Goal: Transaction & Acquisition: Book appointment/travel/reservation

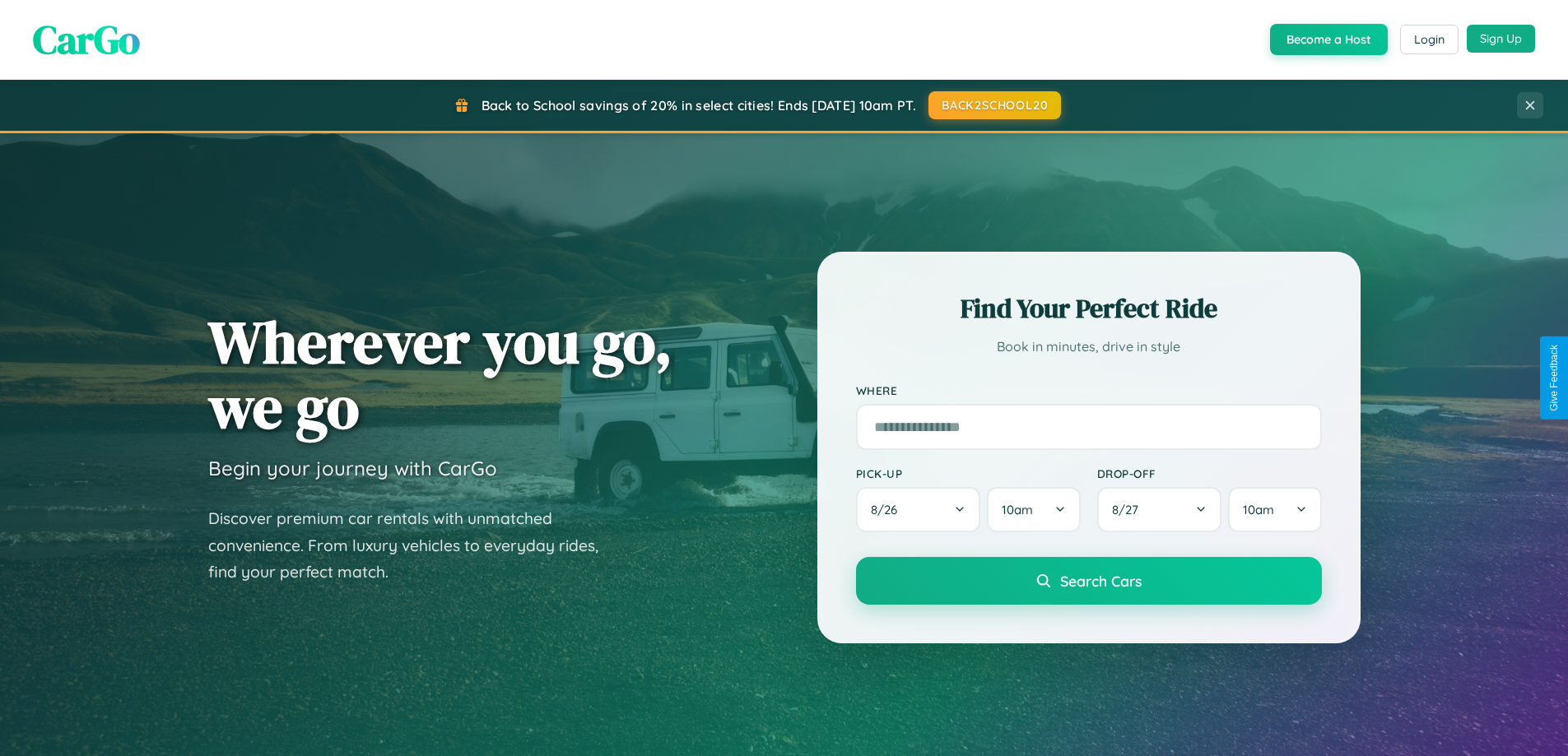
click at [1500, 39] on button "Sign Up" at bounding box center [1500, 39] width 69 height 28
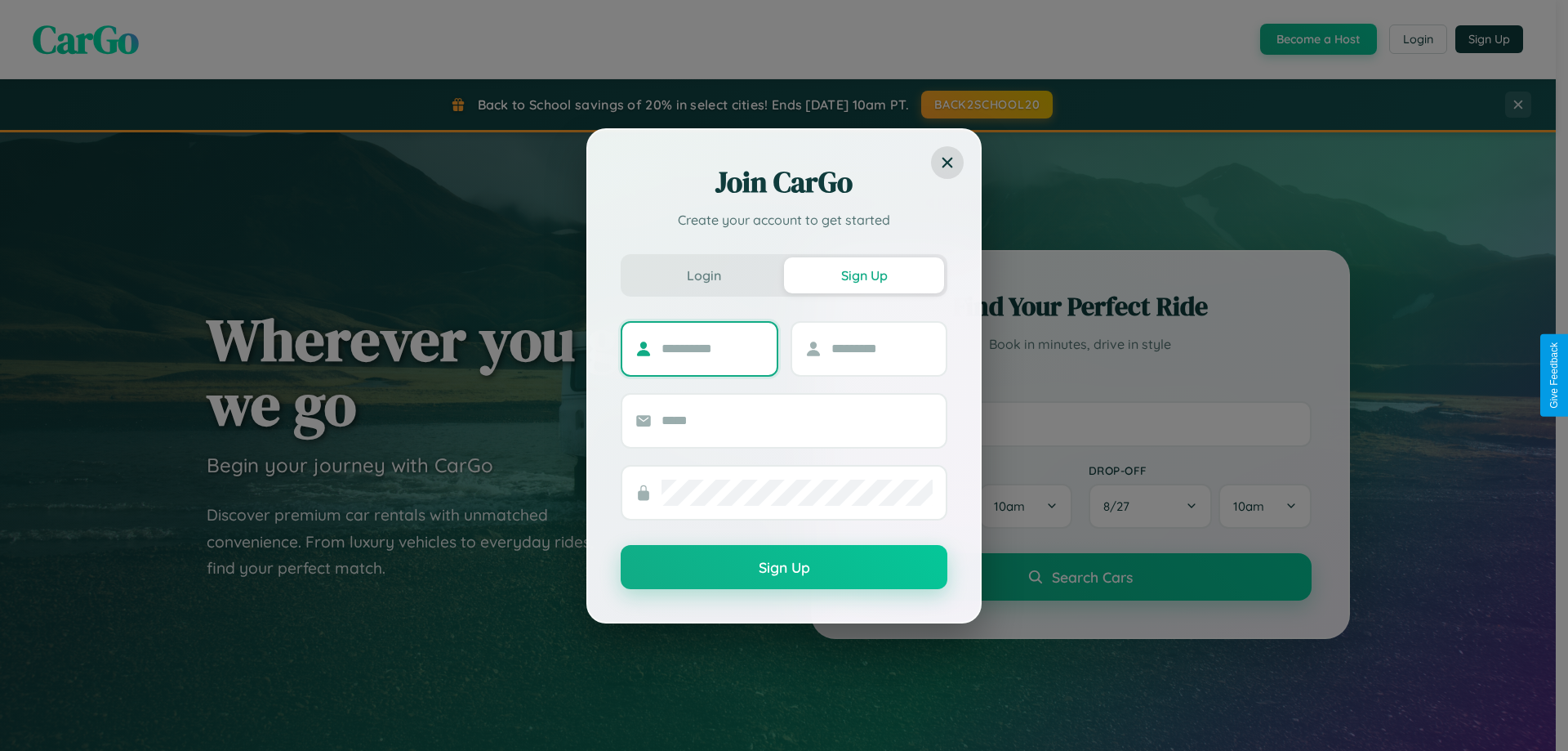
click at [713, 348] on input "text" at bounding box center [713, 348] width 102 height 26
type input "*******"
click at [881, 348] on input "text" at bounding box center [882, 348] width 102 height 26
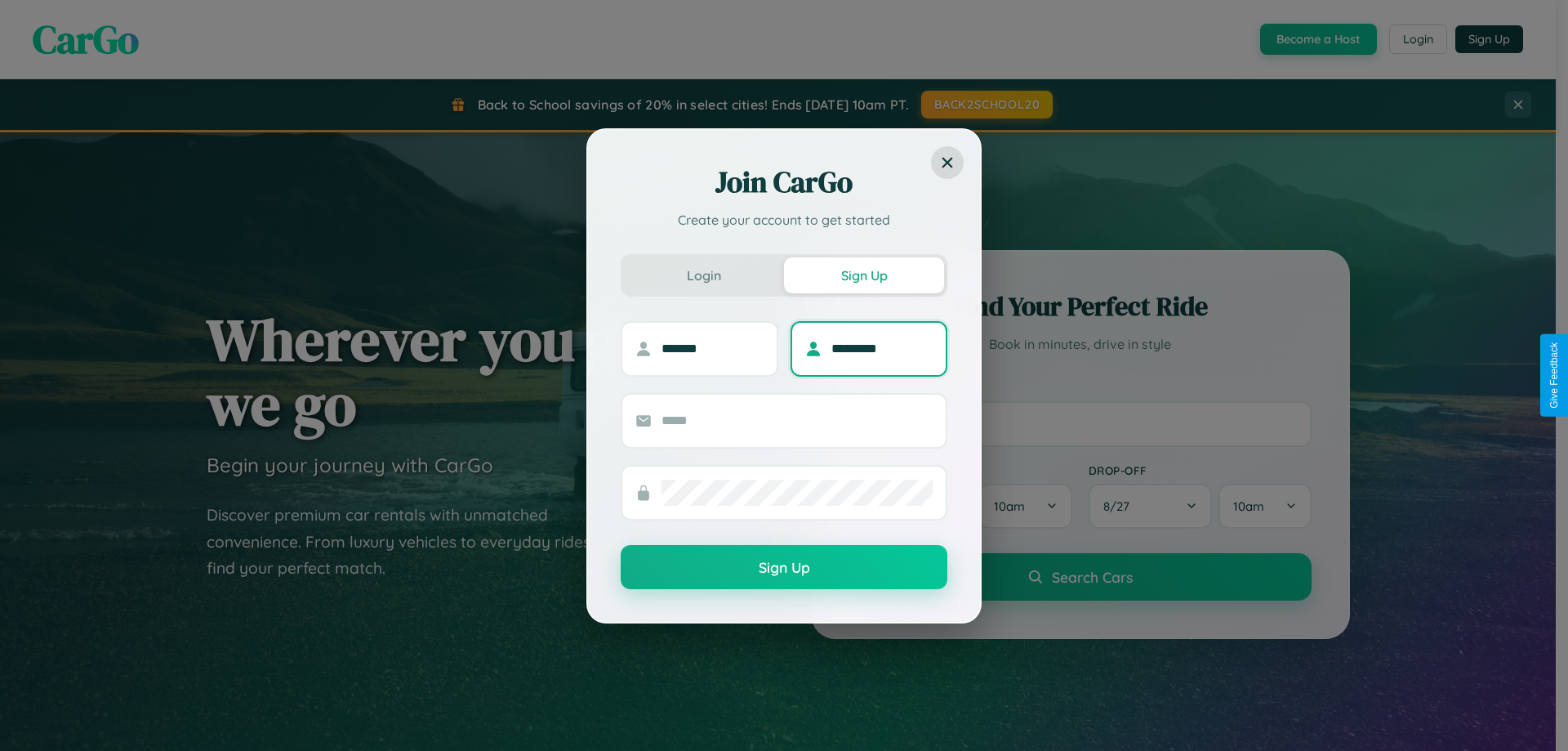
type input "*********"
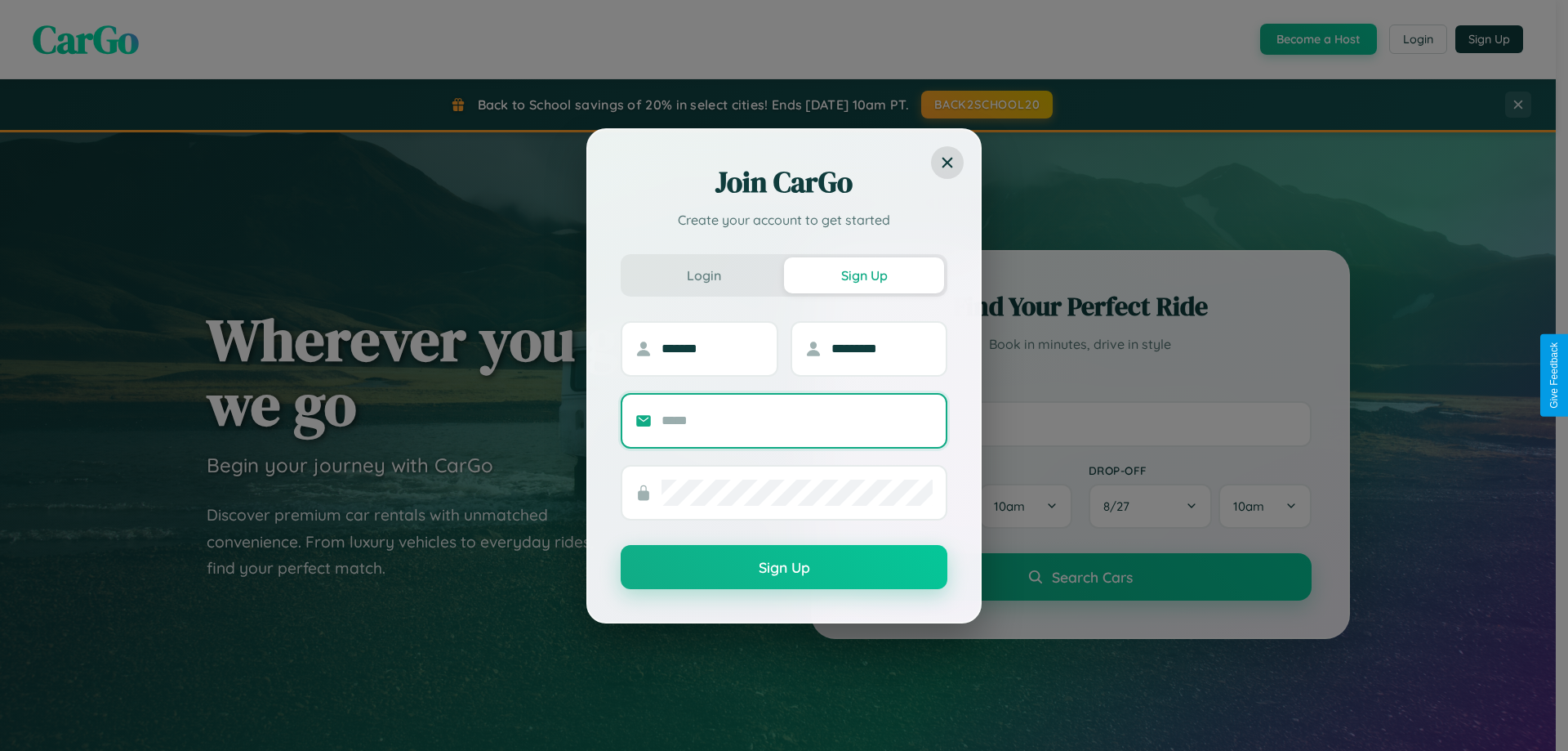
click at [797, 420] on input "text" at bounding box center [797, 420] width 271 height 26
type input "**********"
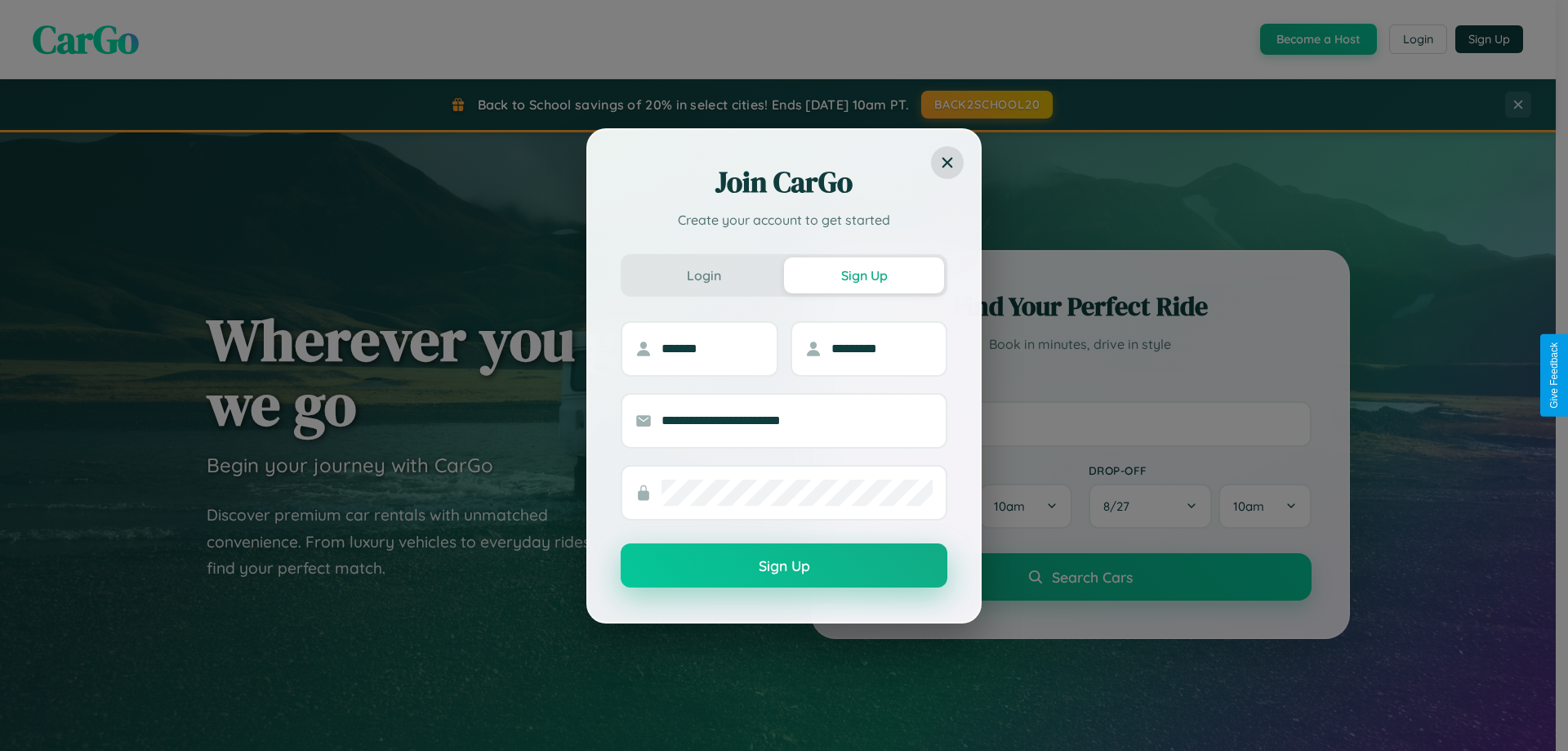
click at [784, 566] on button "Sign Up" at bounding box center [784, 565] width 327 height 44
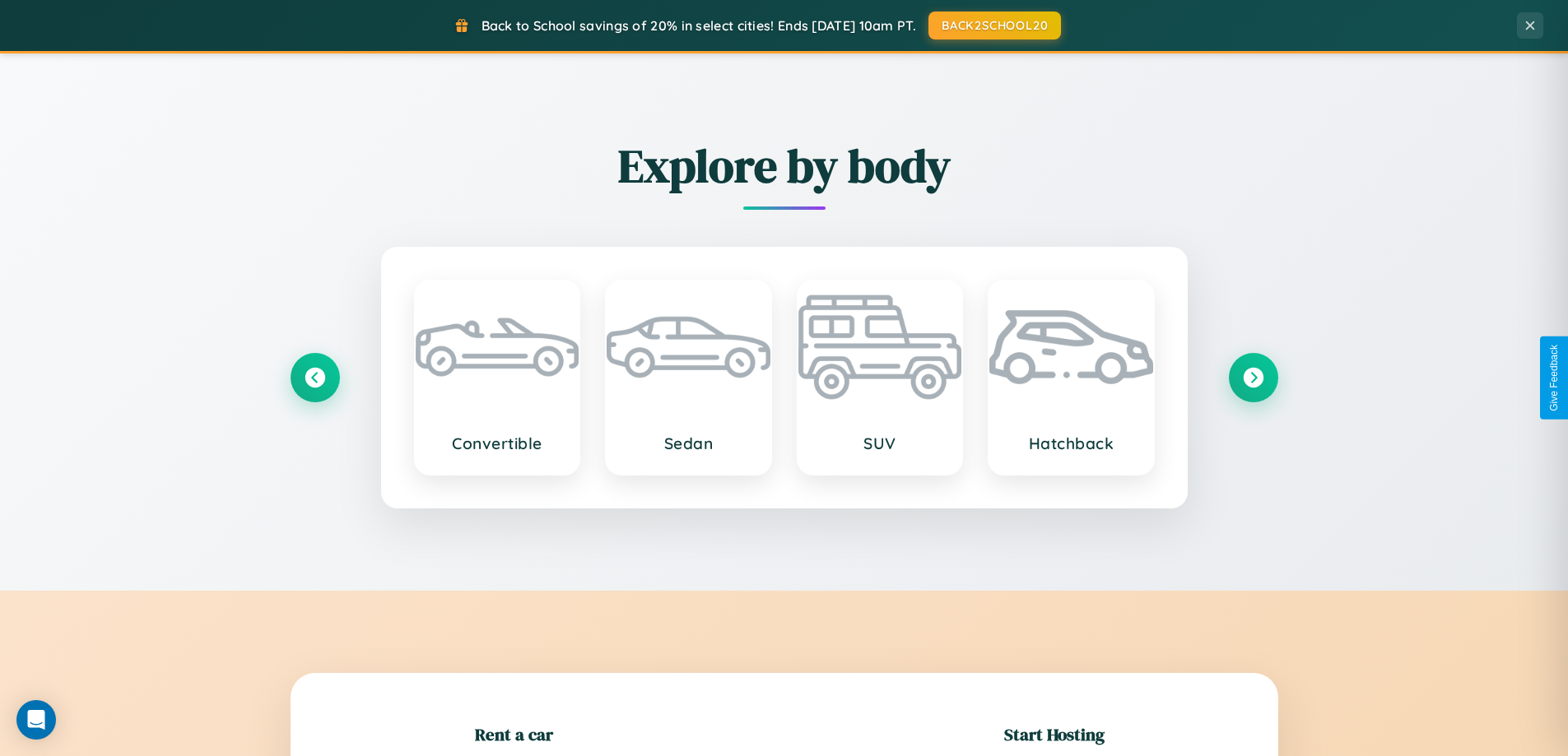
scroll to position [355, 0]
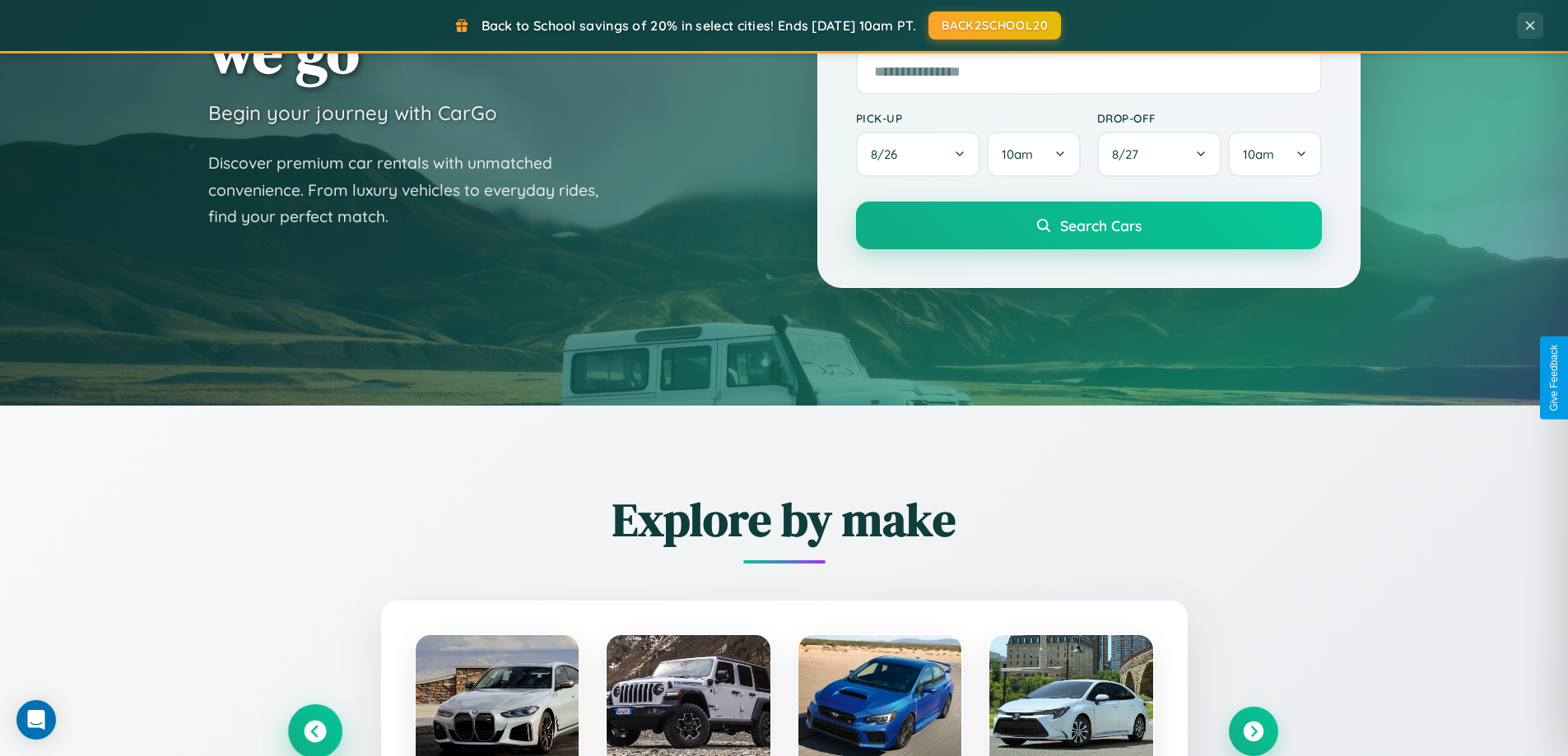
click at [314, 731] on icon at bounding box center [314, 731] width 22 height 22
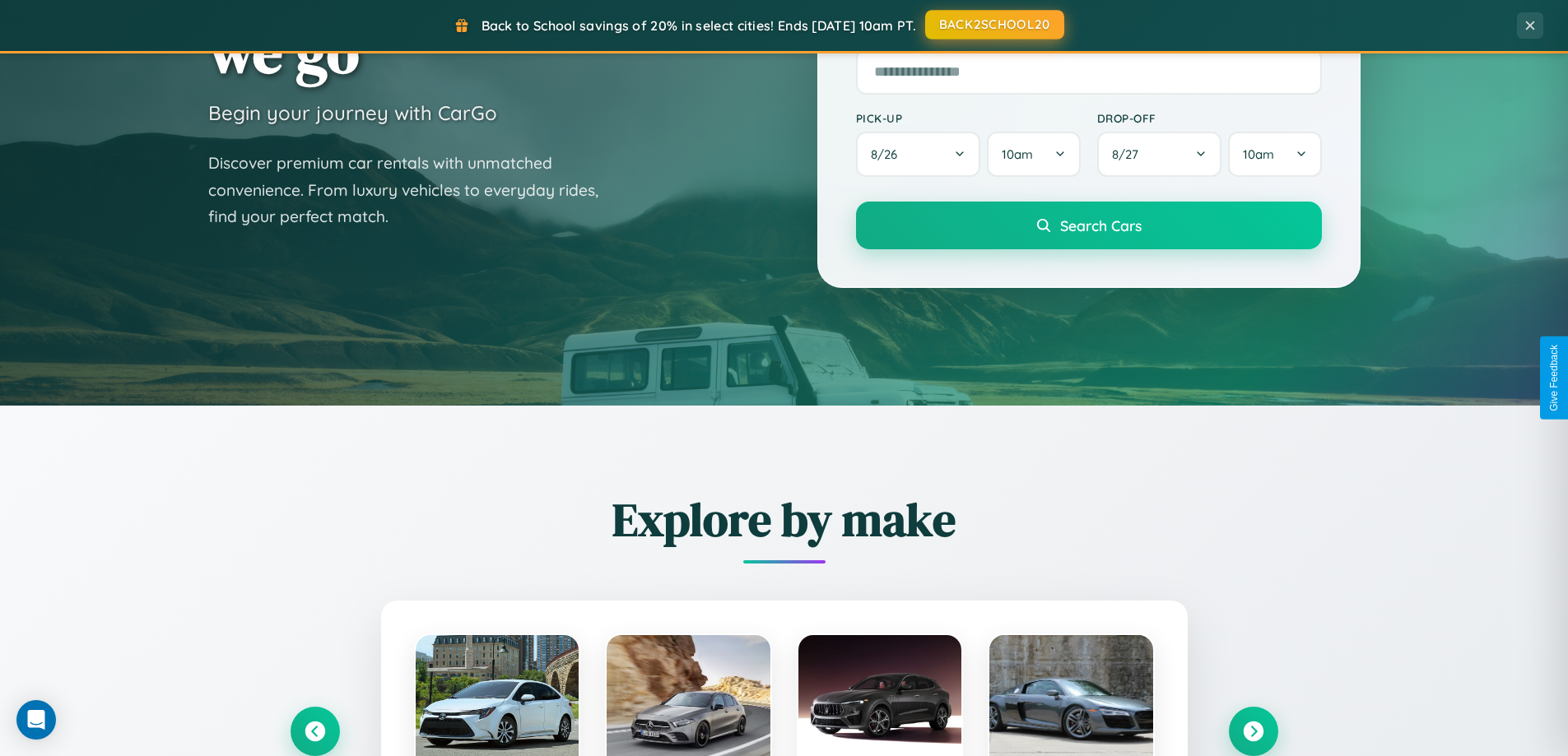
click at [993, 25] on button "BACK2SCHOOL20" at bounding box center [994, 24] width 139 height 30
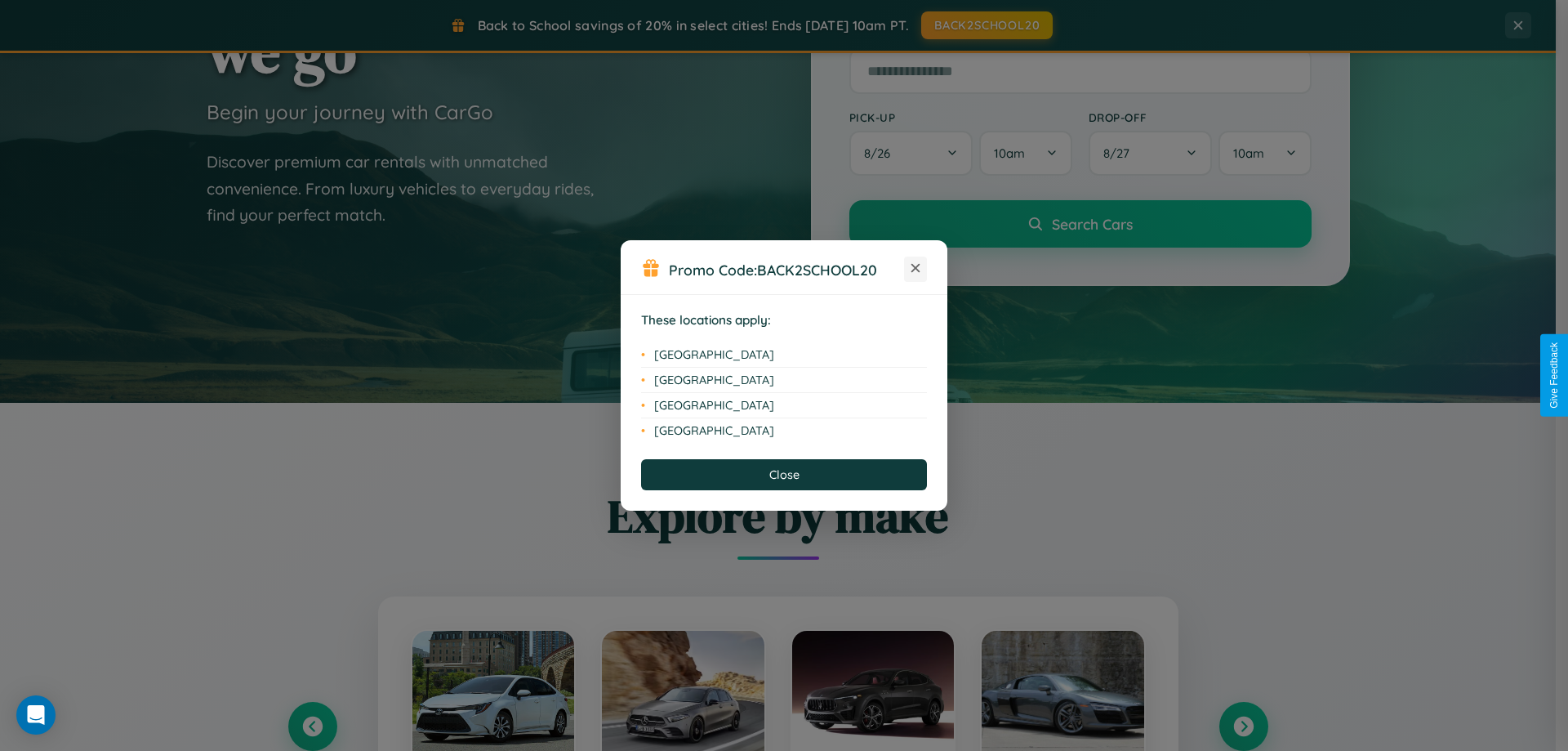
click at [916, 269] on icon at bounding box center [916, 268] width 9 height 9
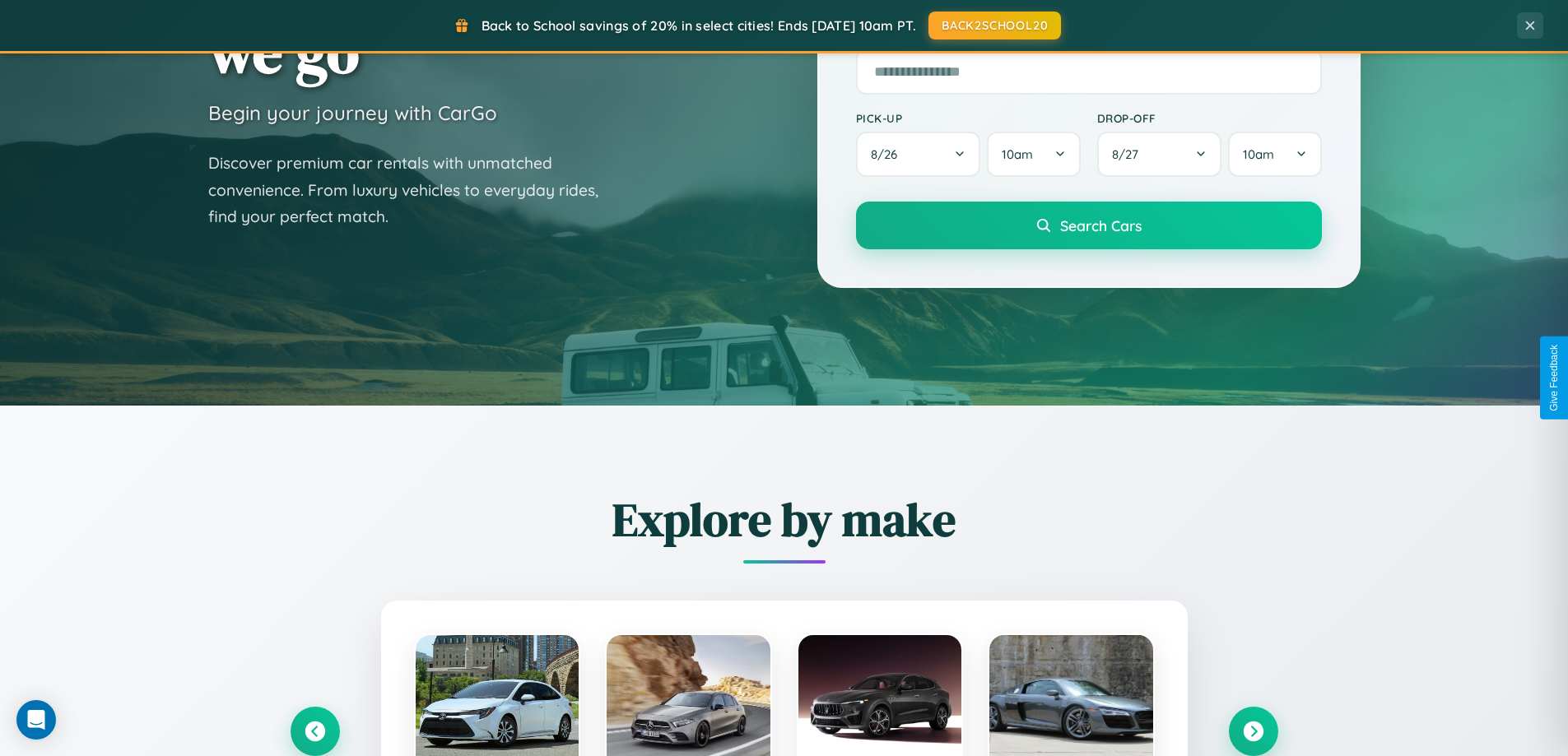
scroll to position [2643, 0]
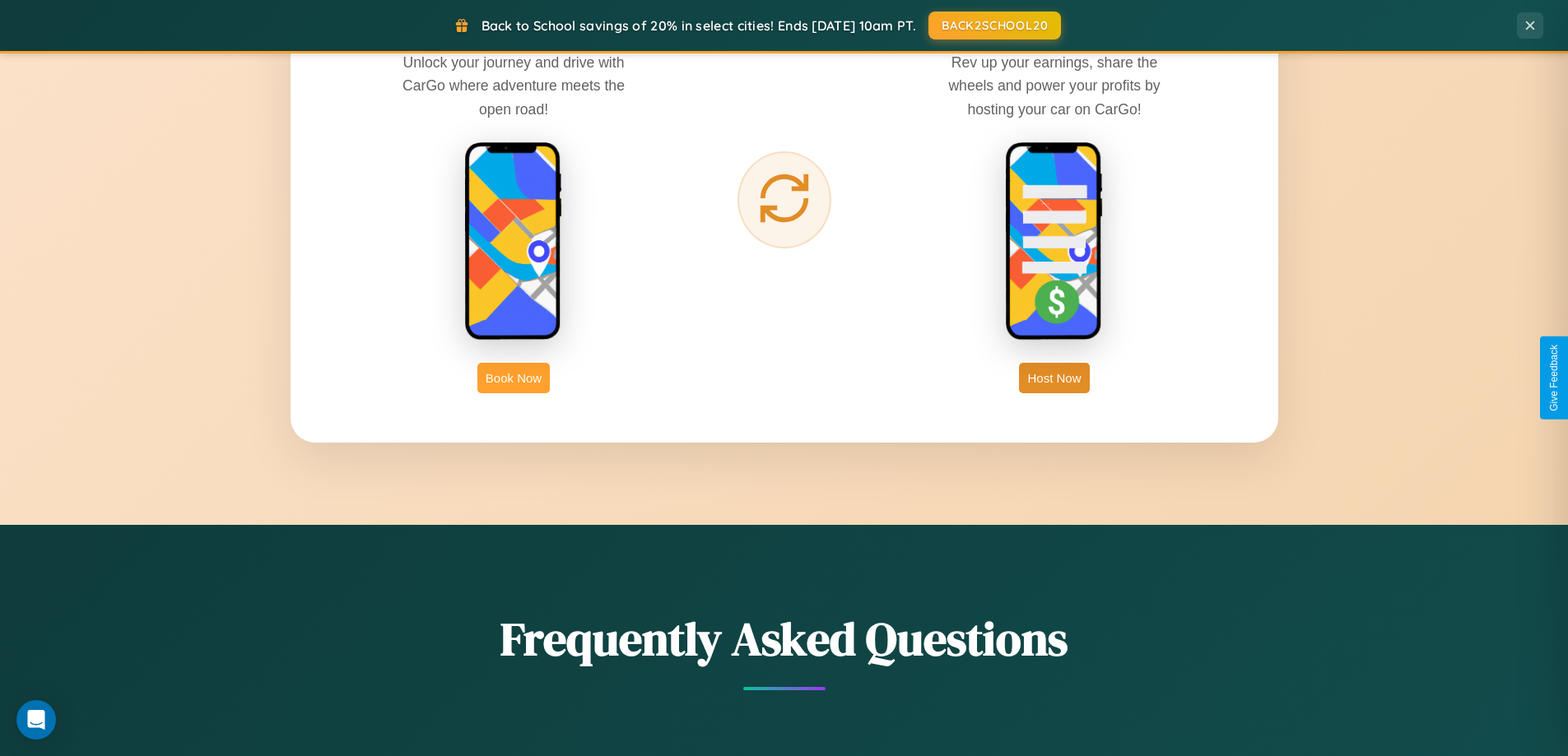
click at [514, 378] on button "Book Now" at bounding box center [513, 378] width 72 height 31
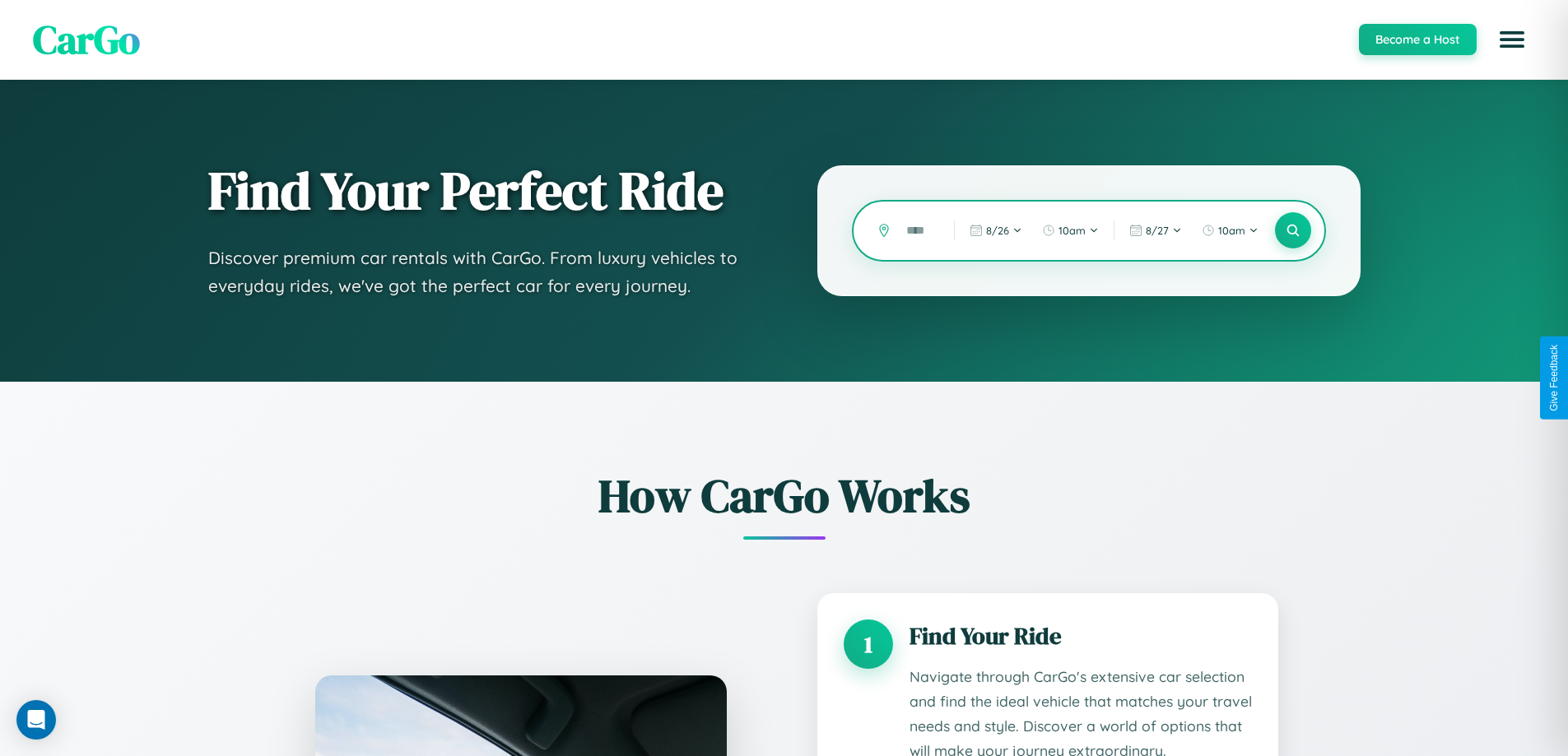
click at [918, 231] on input "text" at bounding box center [917, 231] width 40 height 29
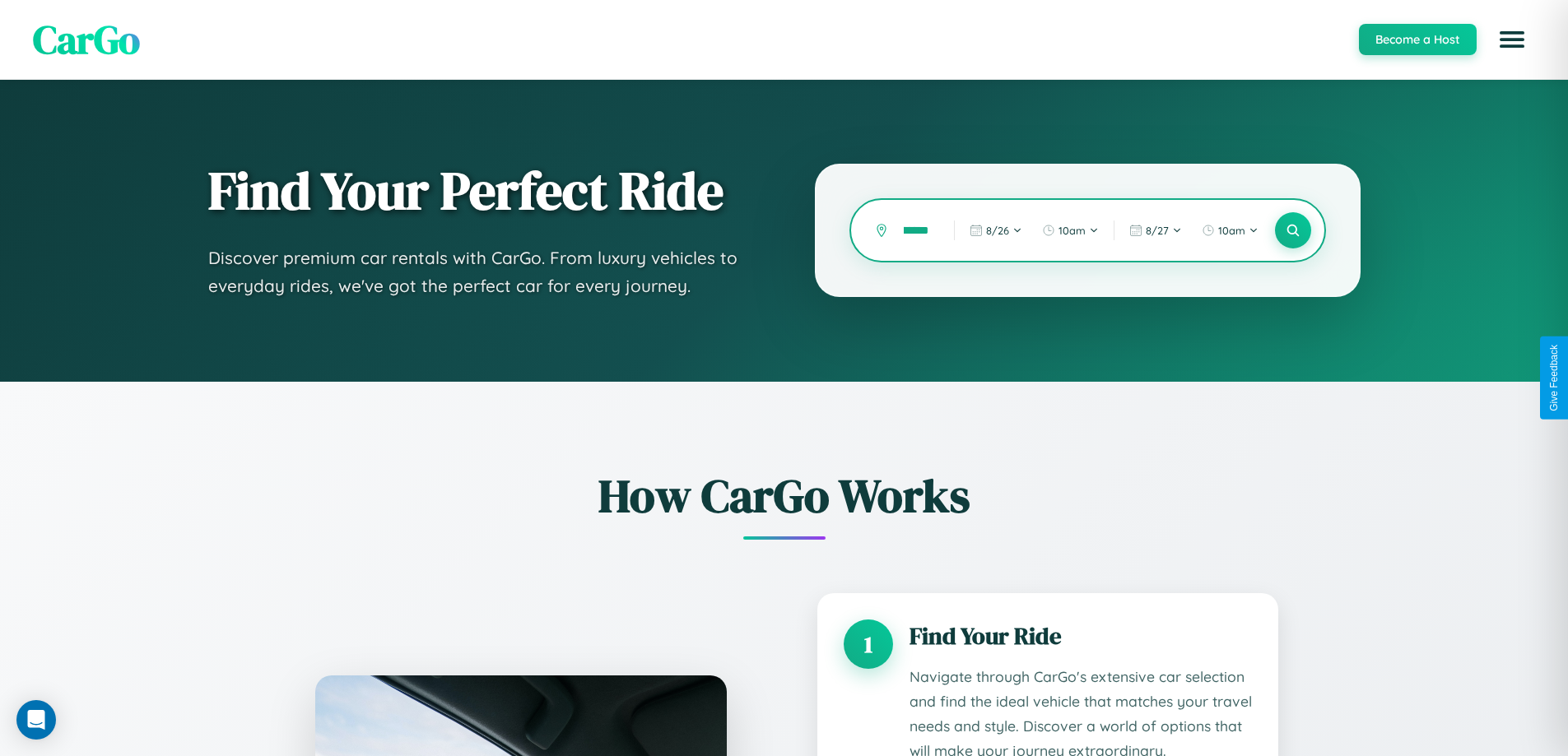
scroll to position [0, 52]
type input "**********"
click at [1292, 231] on icon at bounding box center [1293, 231] width 15 height 15
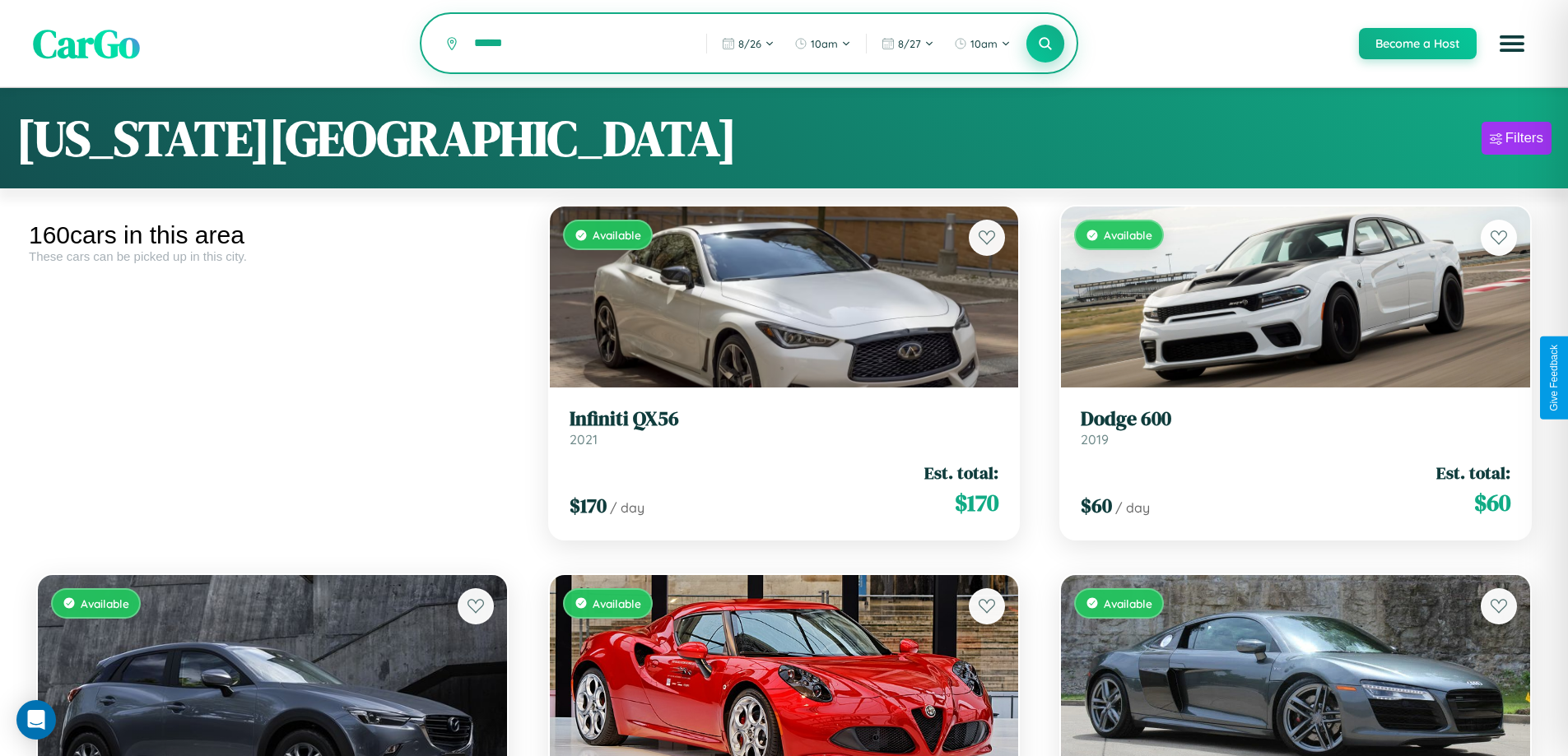
type input "******"
click at [1044, 44] on icon at bounding box center [1045, 43] width 15 height 15
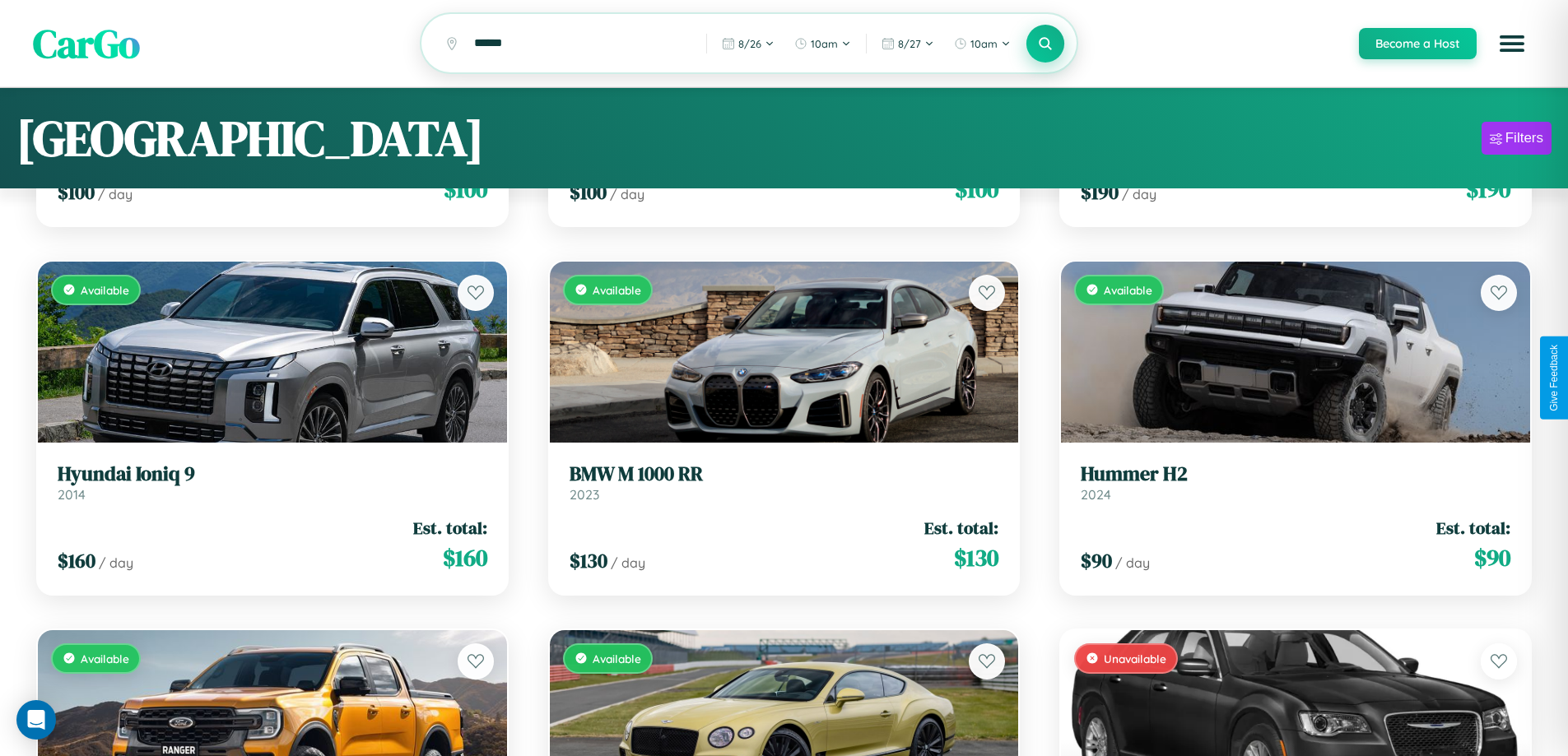
scroll to position [14963, 0]
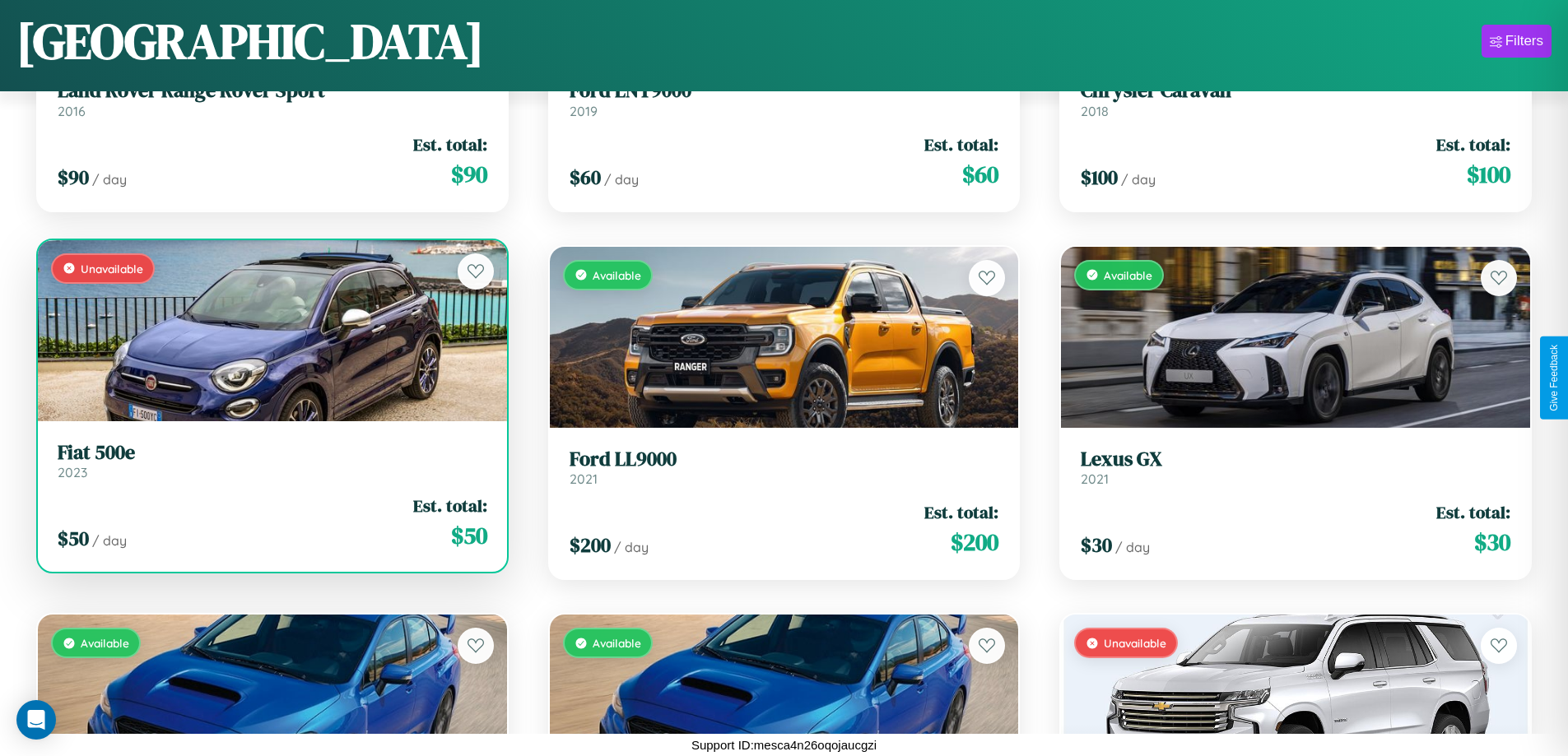
click at [270, 467] on link "Fiat 500e 2023" at bounding box center [272, 462] width 430 height 41
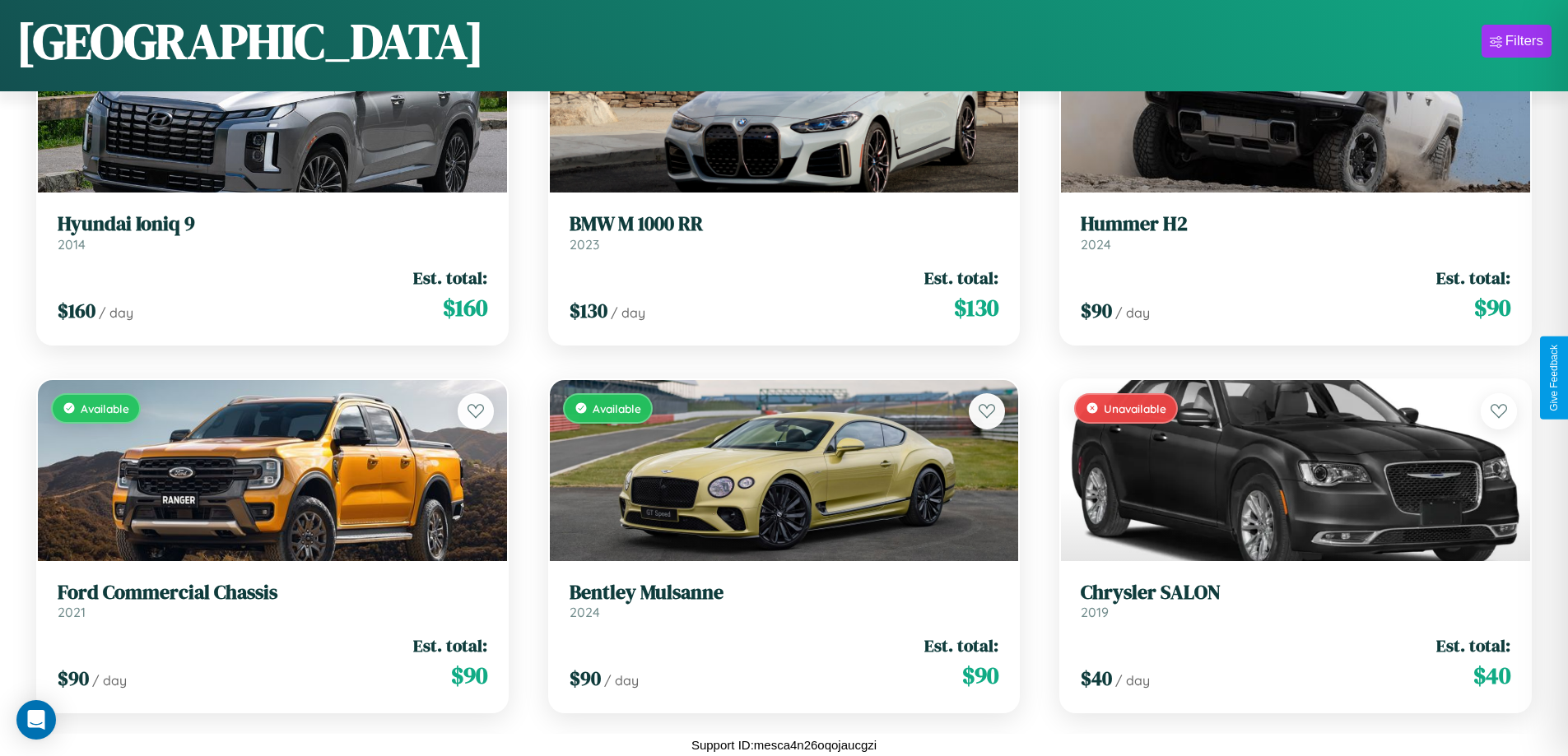
scroll to position [231, 0]
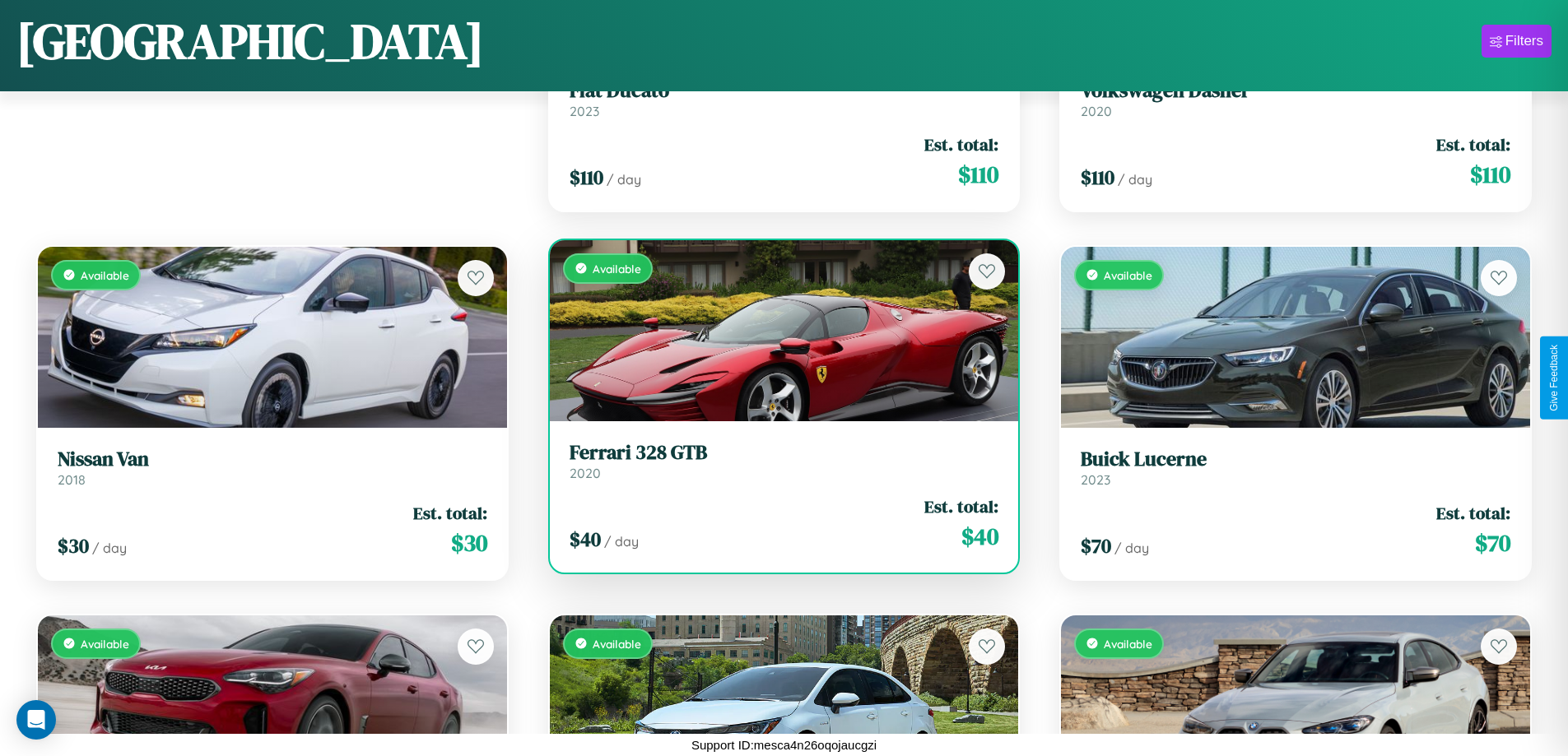
click at [777, 461] on h3 "Ferrari 328 GTB" at bounding box center [784, 453] width 430 height 24
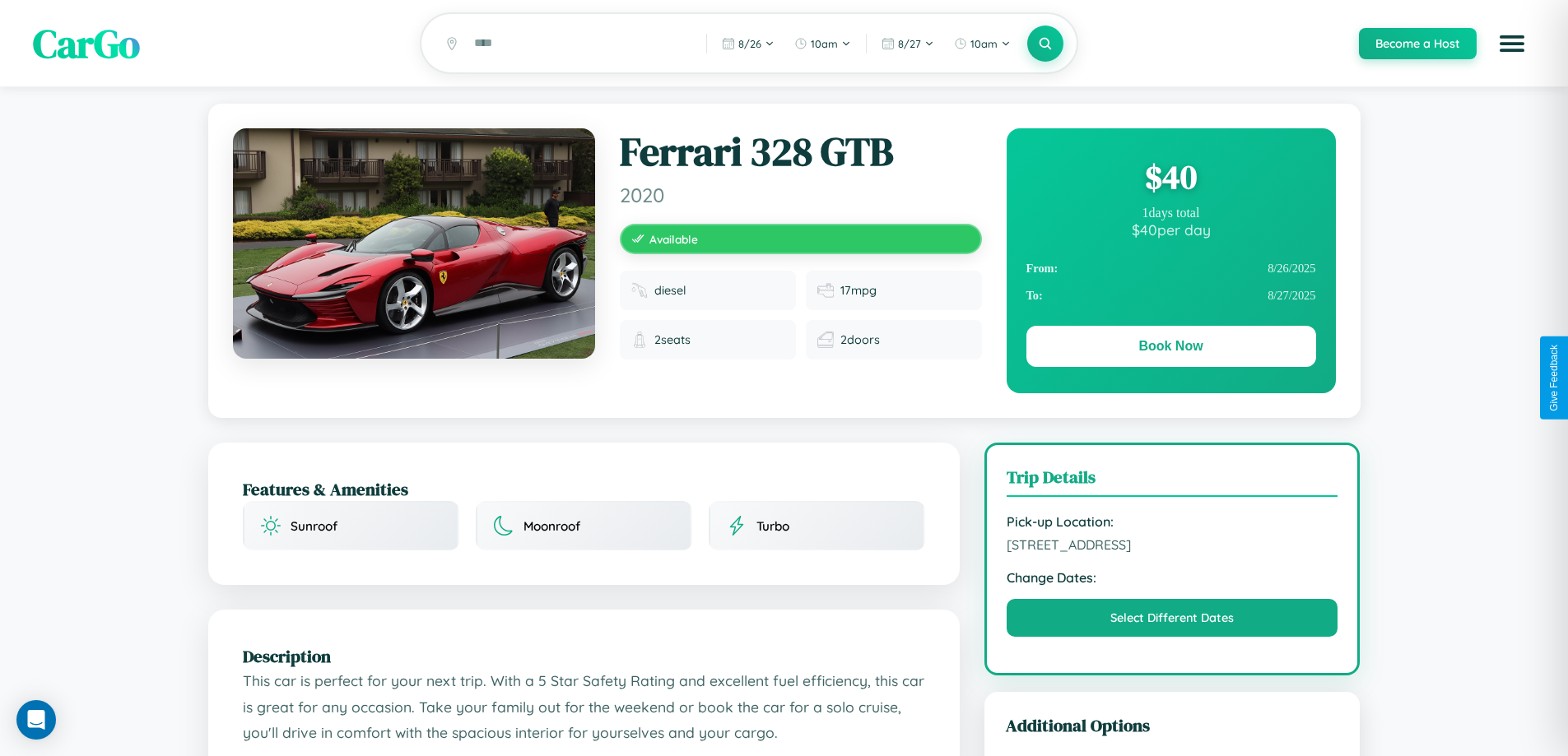
scroll to position [169, 0]
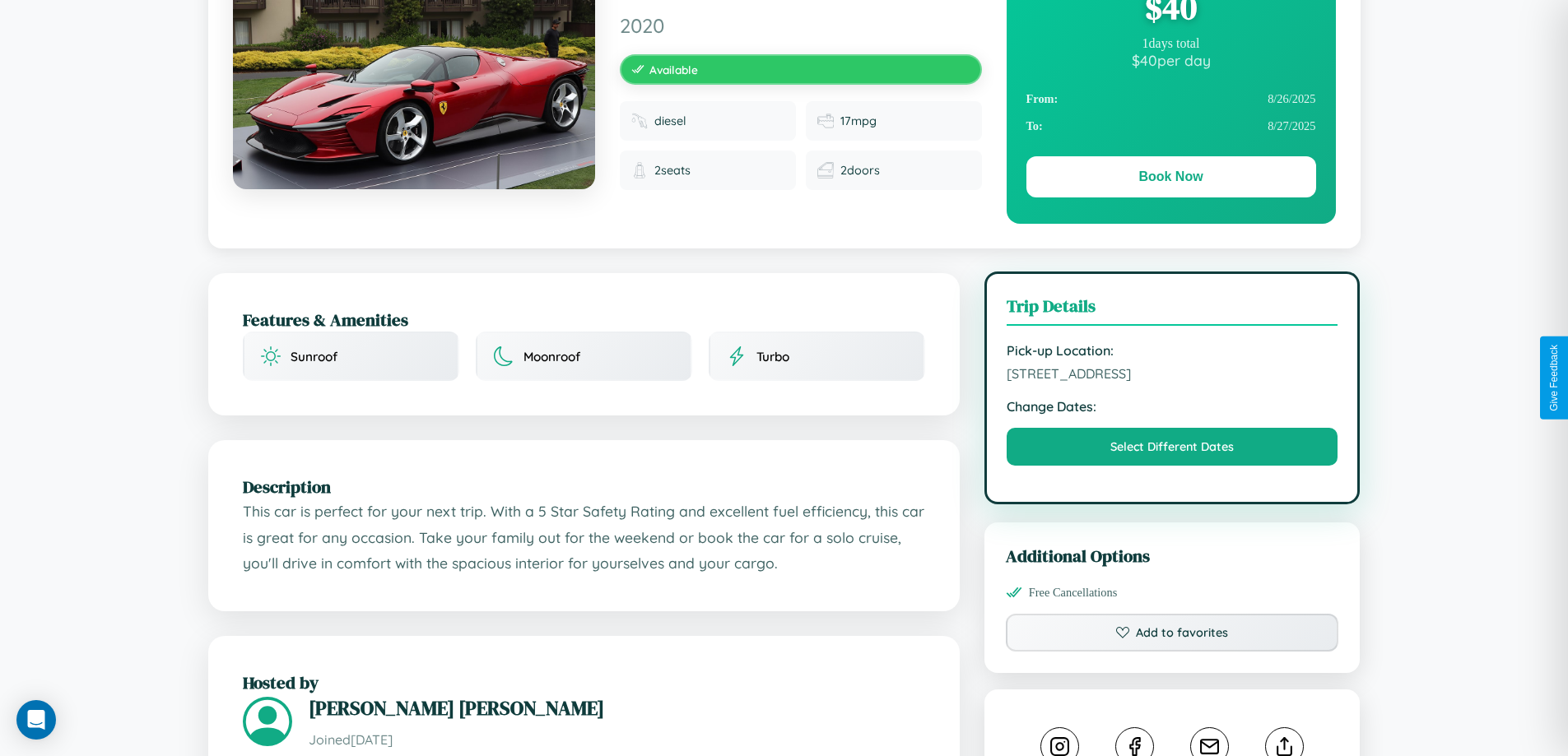
click at [1172, 378] on span "3945 Market Street Dublin 37494 Ireland" at bounding box center [1172, 373] width 331 height 16
click at [1172, 376] on span "3945 Market Street Dublin 37494 Ireland" at bounding box center [1172, 373] width 331 height 16
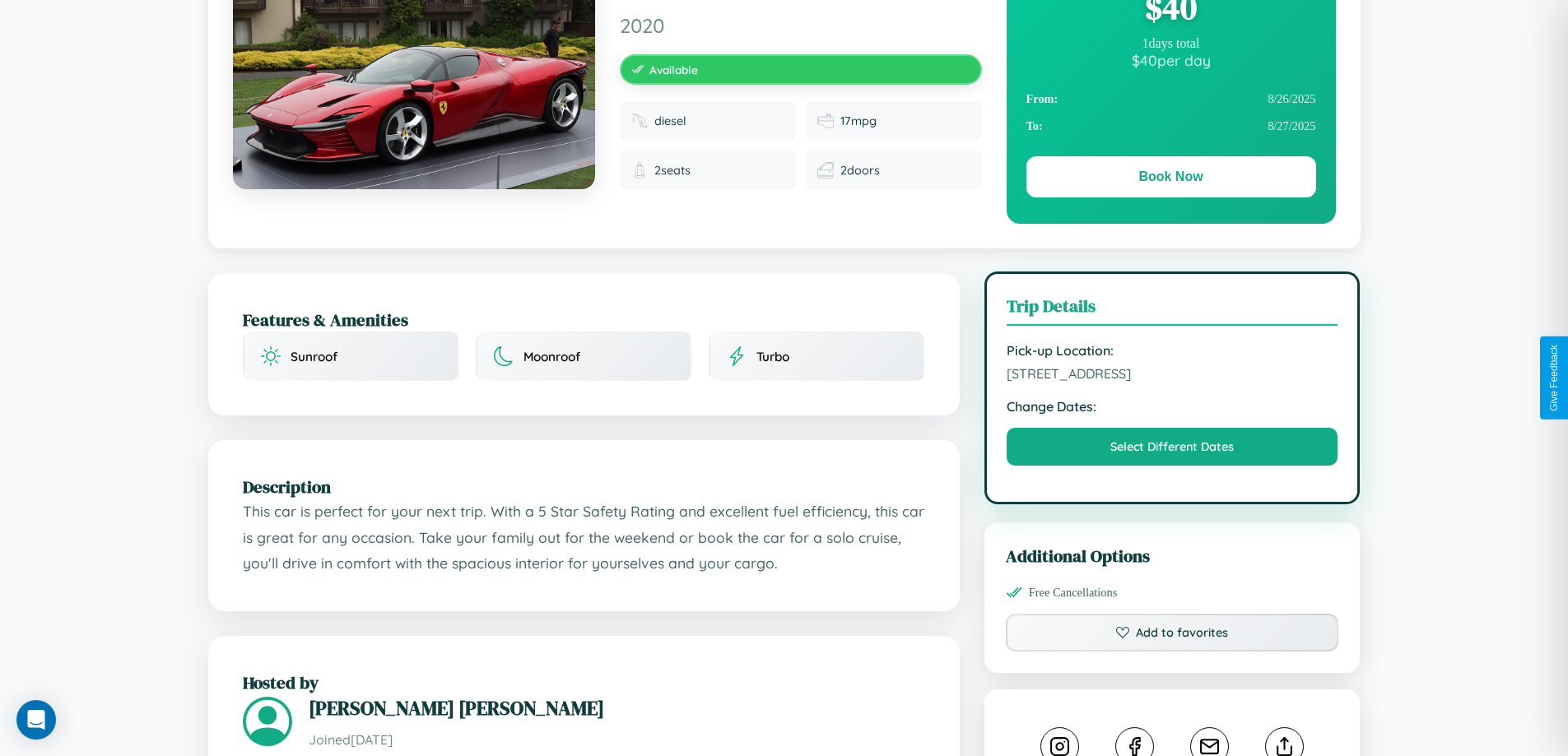
click at [1172, 376] on span "3945 Market Street Dublin 37494 Ireland" at bounding box center [1172, 373] width 331 height 16
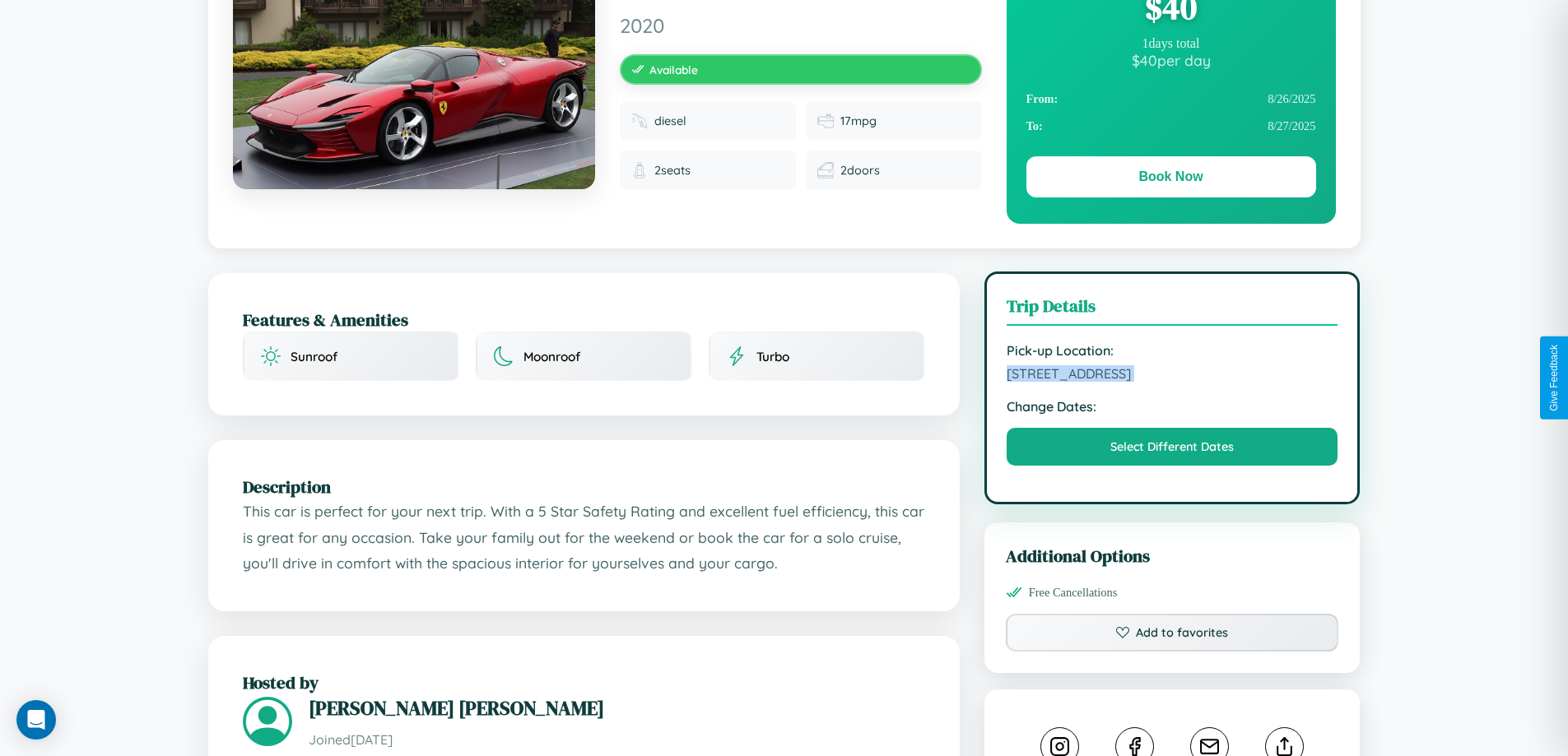
click at [1172, 376] on span "3945 Market Street Dublin 37494 Ireland" at bounding box center [1172, 373] width 331 height 16
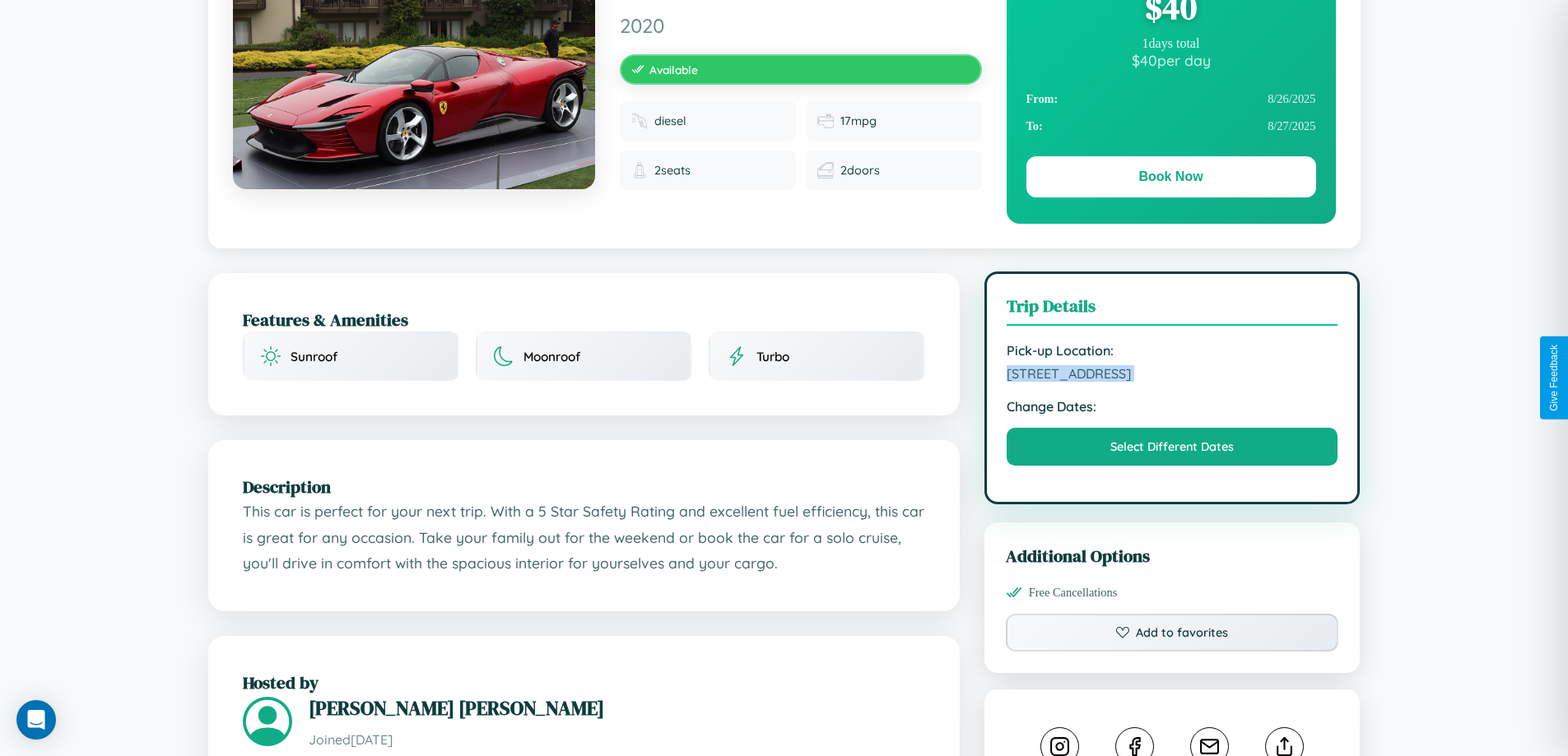
click at [1172, 376] on span "3945 Market Street Dublin 37494 Ireland" at bounding box center [1172, 373] width 331 height 16
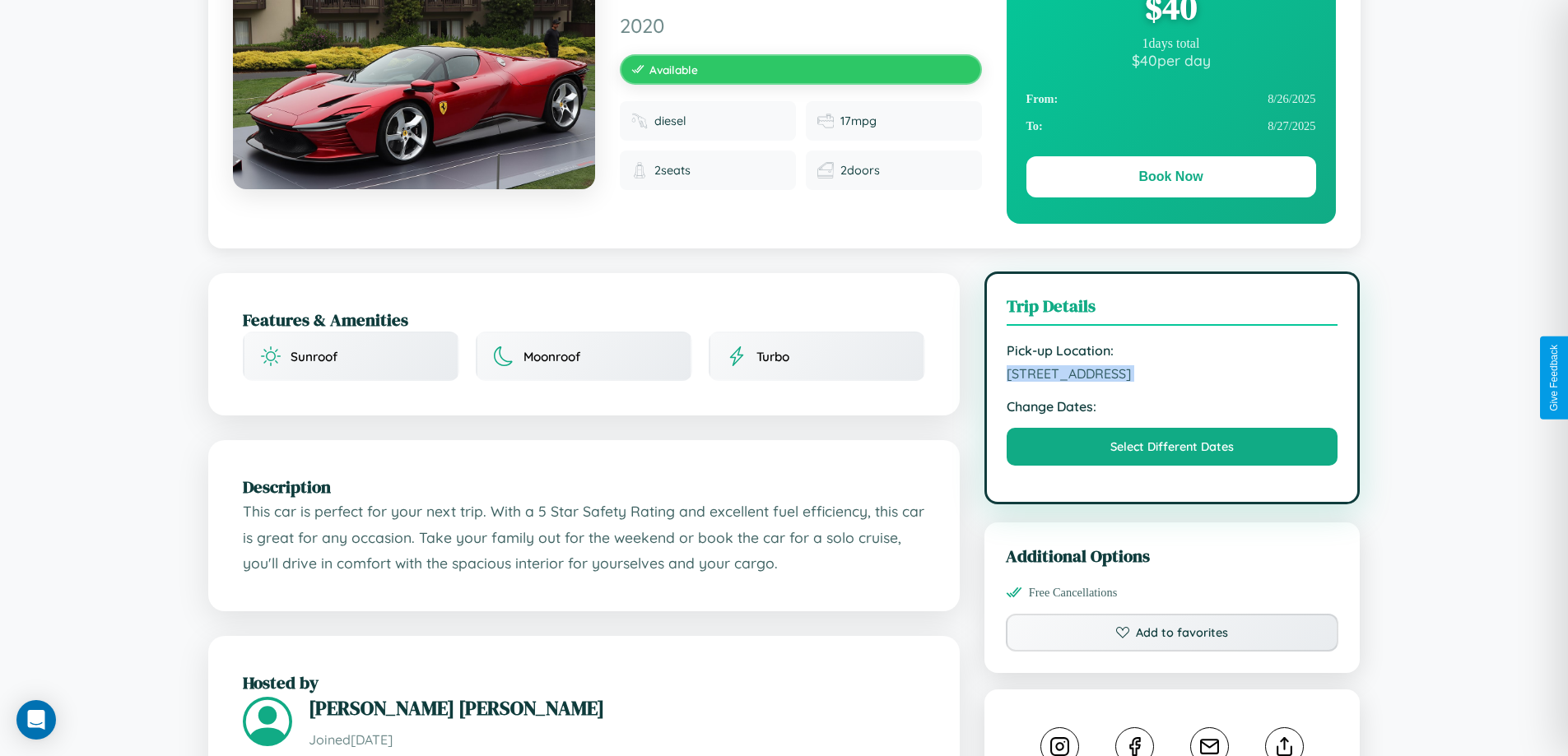
click at [1172, 376] on span "3945 Market Street Dublin 37494 Ireland" at bounding box center [1172, 373] width 331 height 16
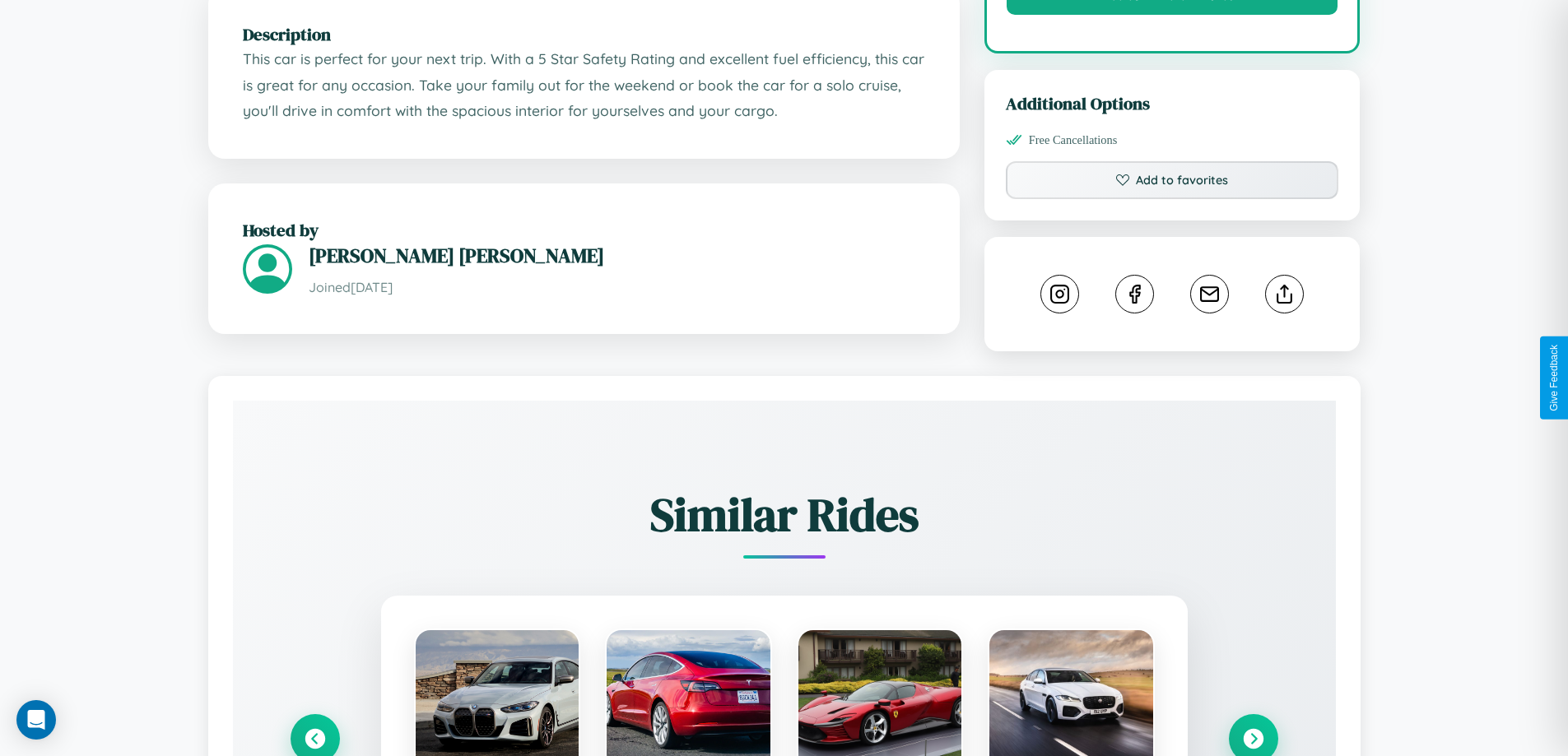
scroll to position [896, 0]
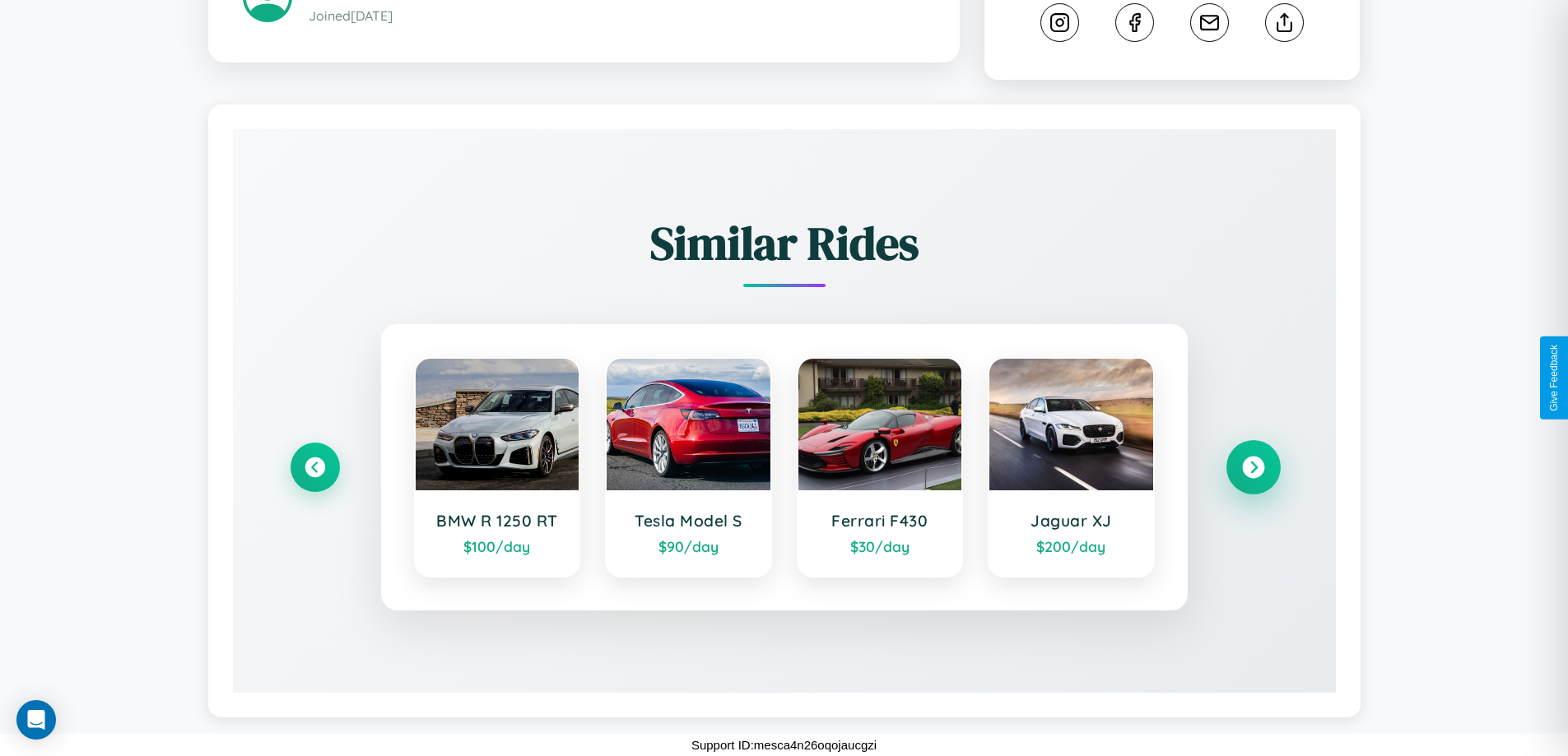
click at [1252, 467] on icon at bounding box center [1252, 467] width 22 height 22
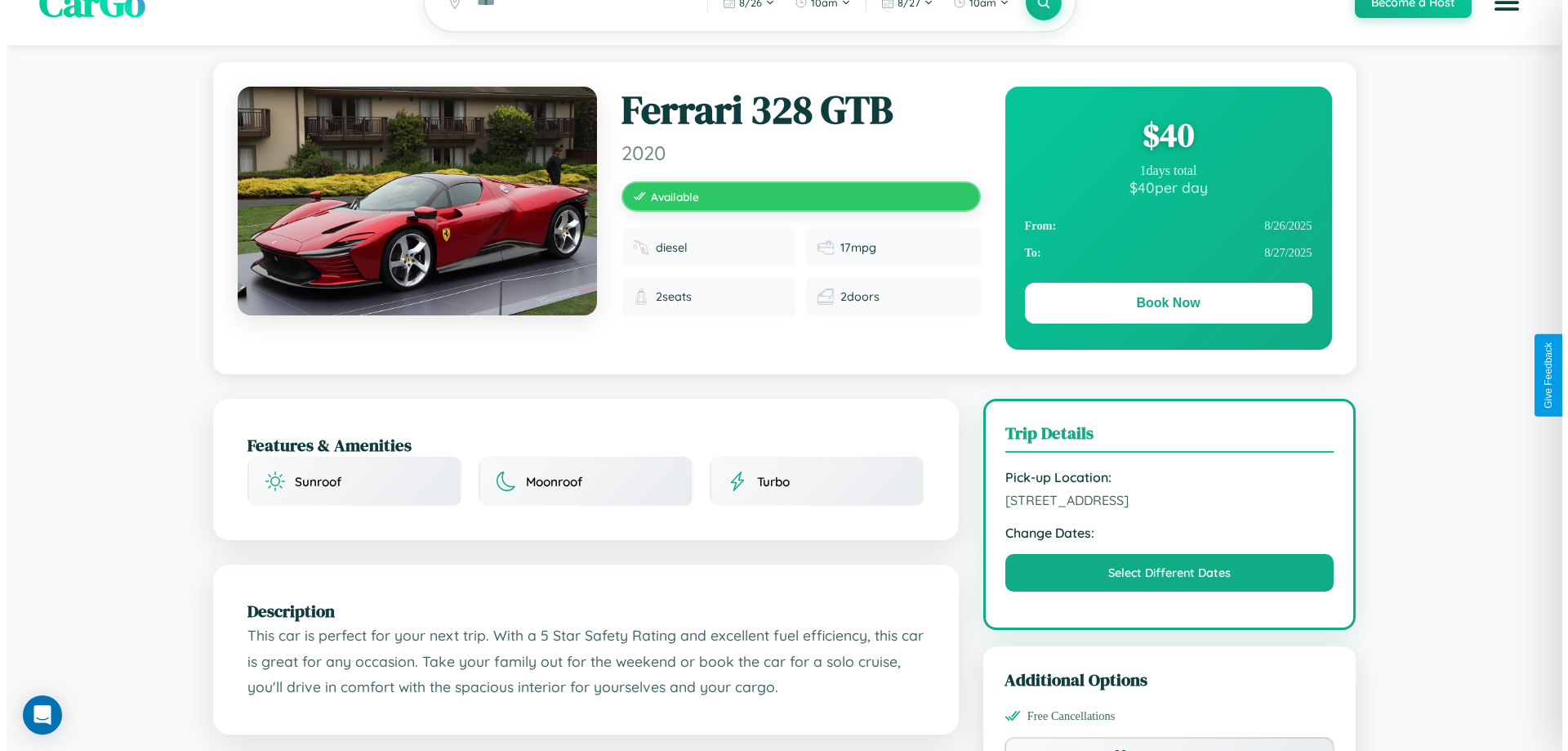
scroll to position [0, 0]
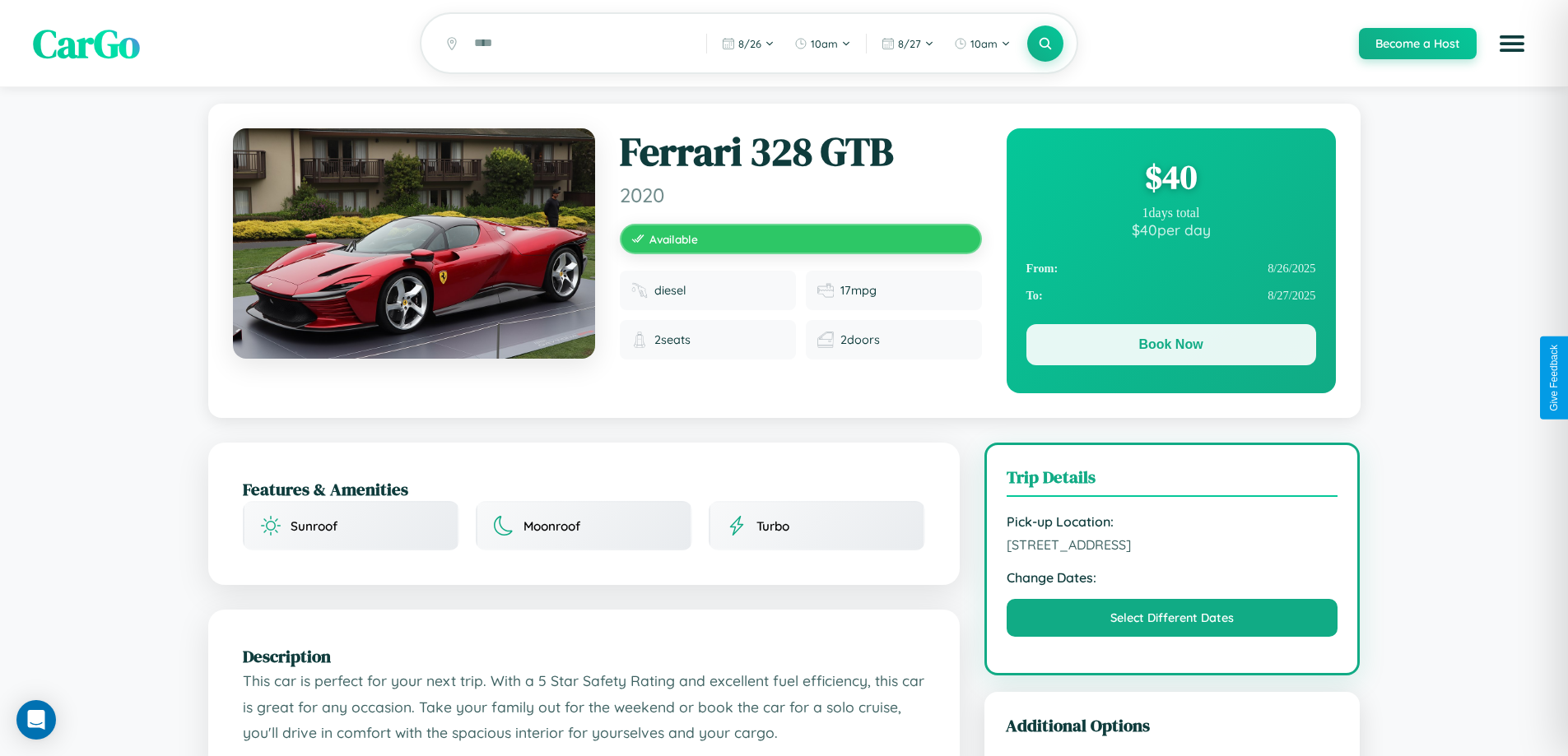
click at [1170, 347] on button "Book Now" at bounding box center [1171, 345] width 290 height 42
